Goal: Check status

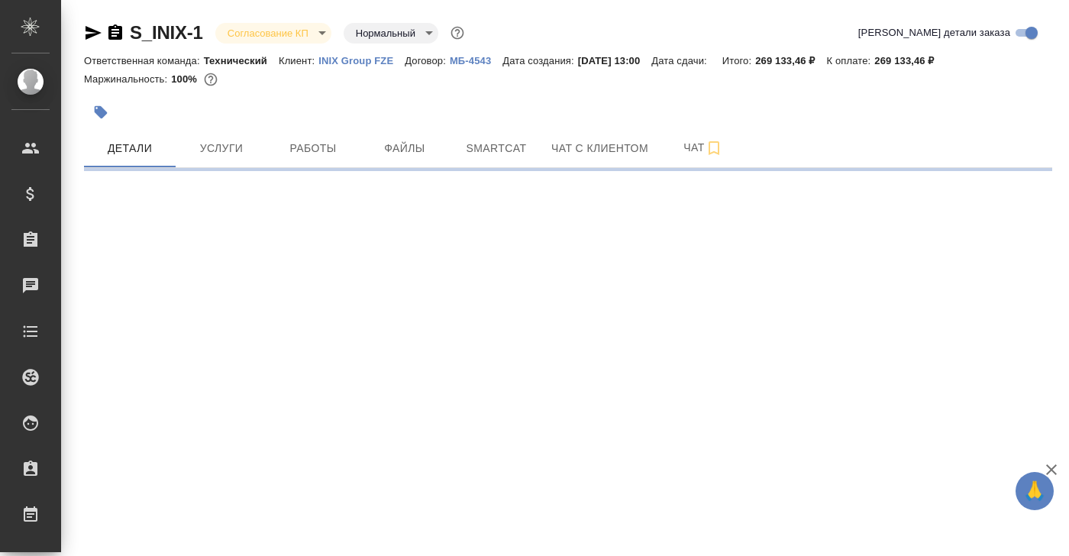
select select "RU"
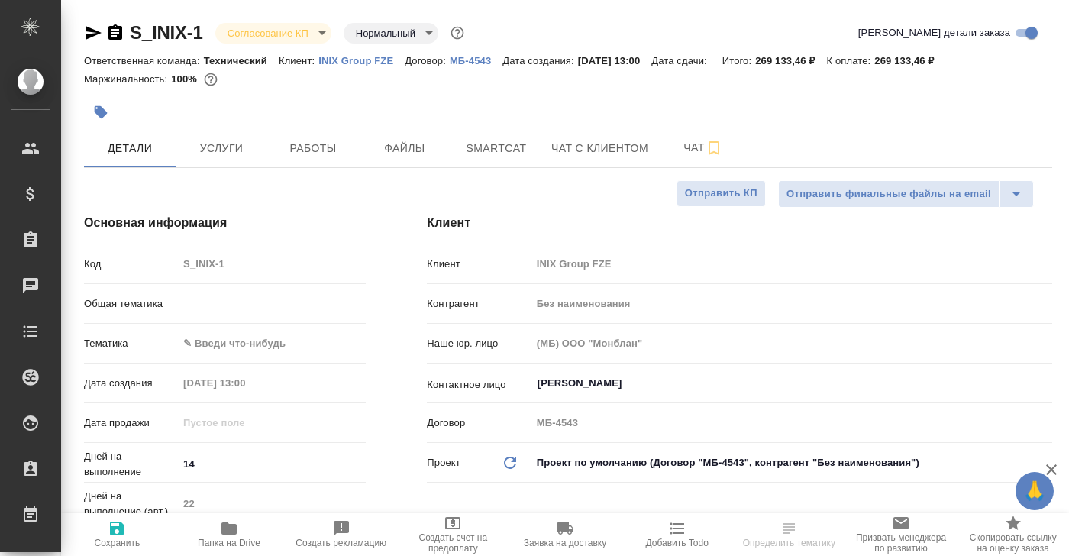
type textarea "x"
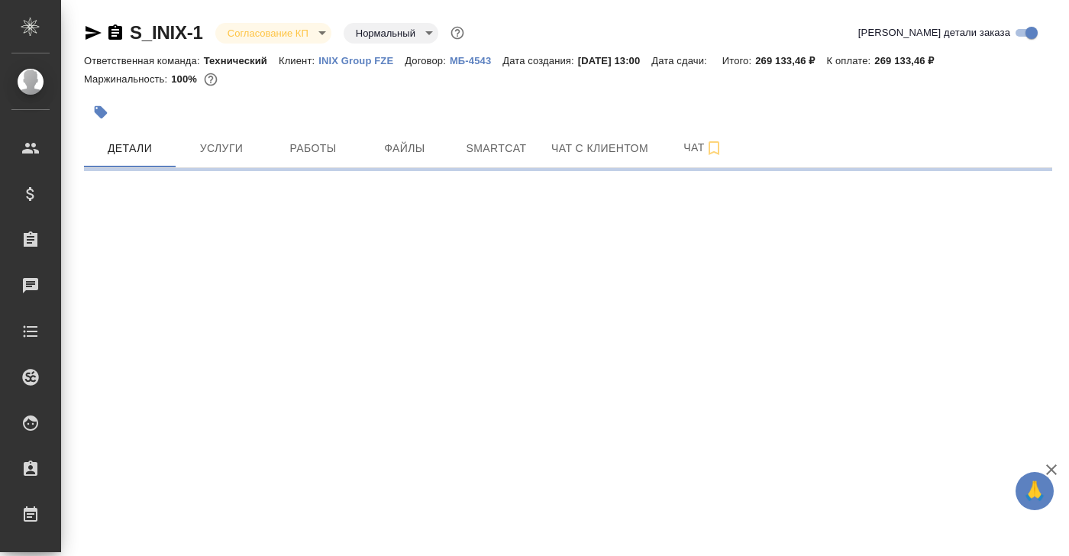
select select "RU"
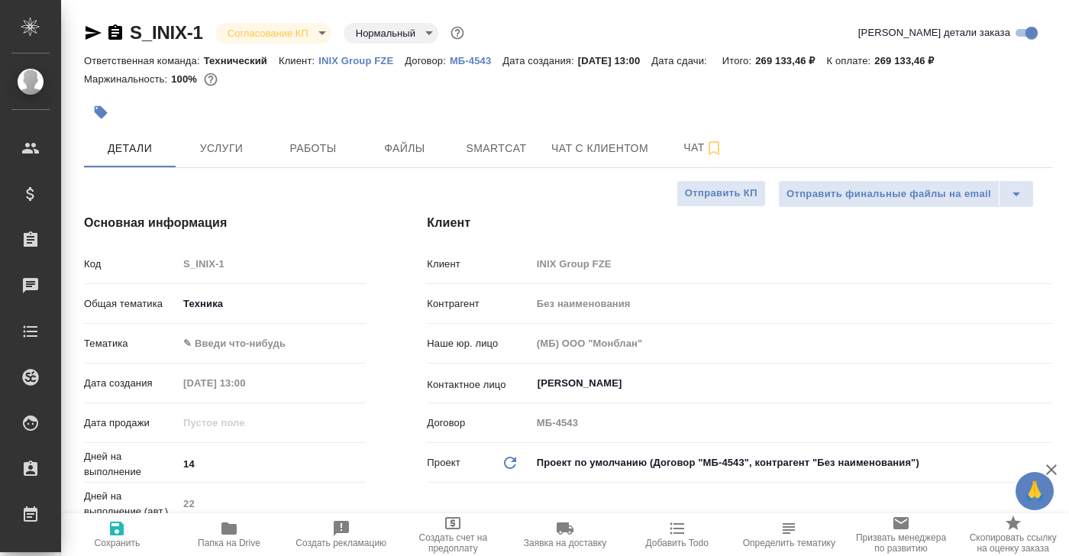
type textarea "x"
click at [297, 142] on span "Работы" at bounding box center [312, 148] width 73 height 19
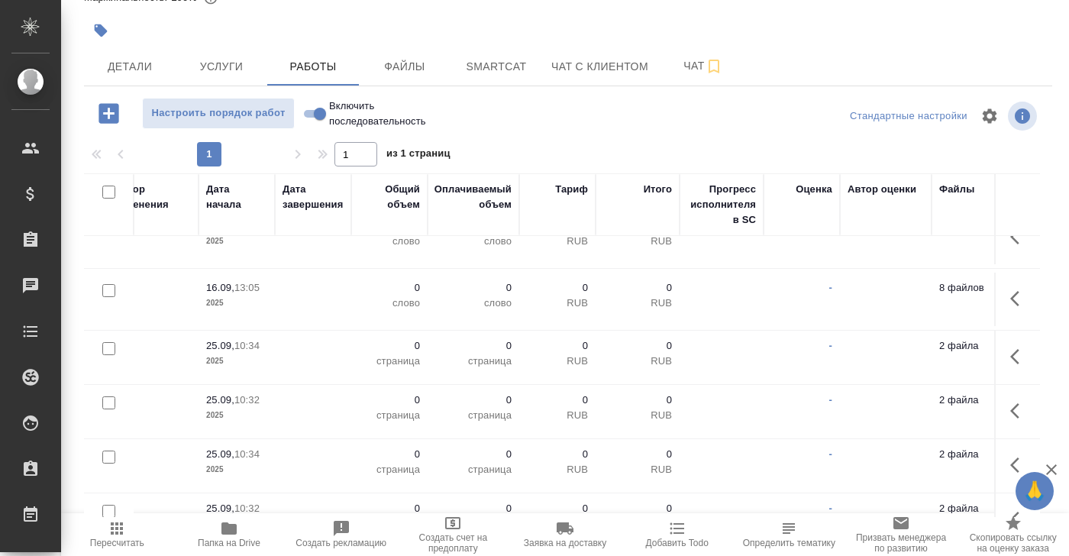
scroll to position [447, 811]
